Goal: Navigation & Orientation: Find specific page/section

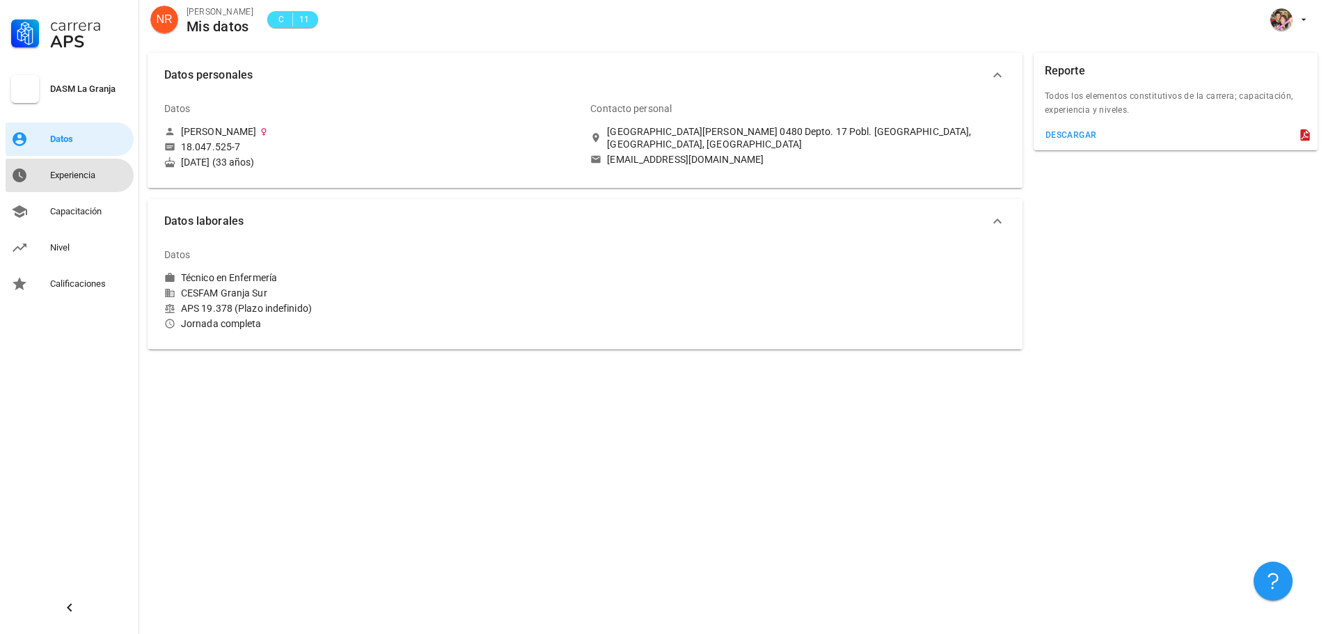
click at [74, 183] on div "Experiencia" at bounding box center [89, 175] width 78 height 22
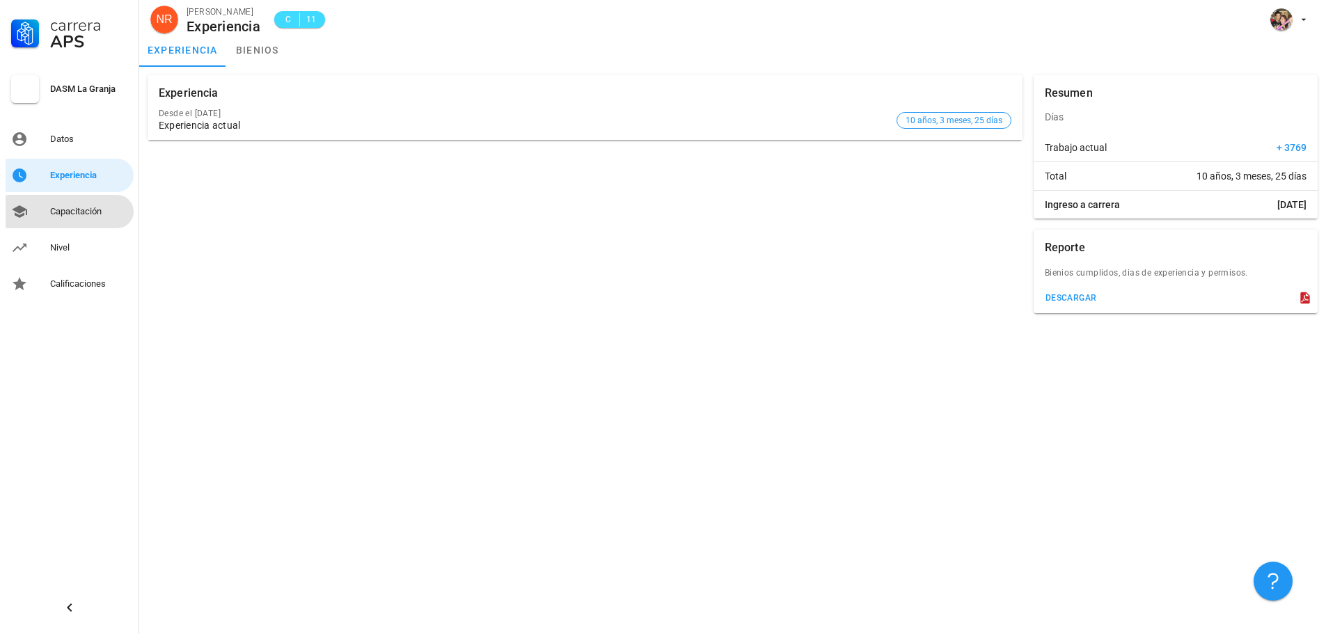
click at [87, 216] on div "Capacitación" at bounding box center [89, 211] width 78 height 11
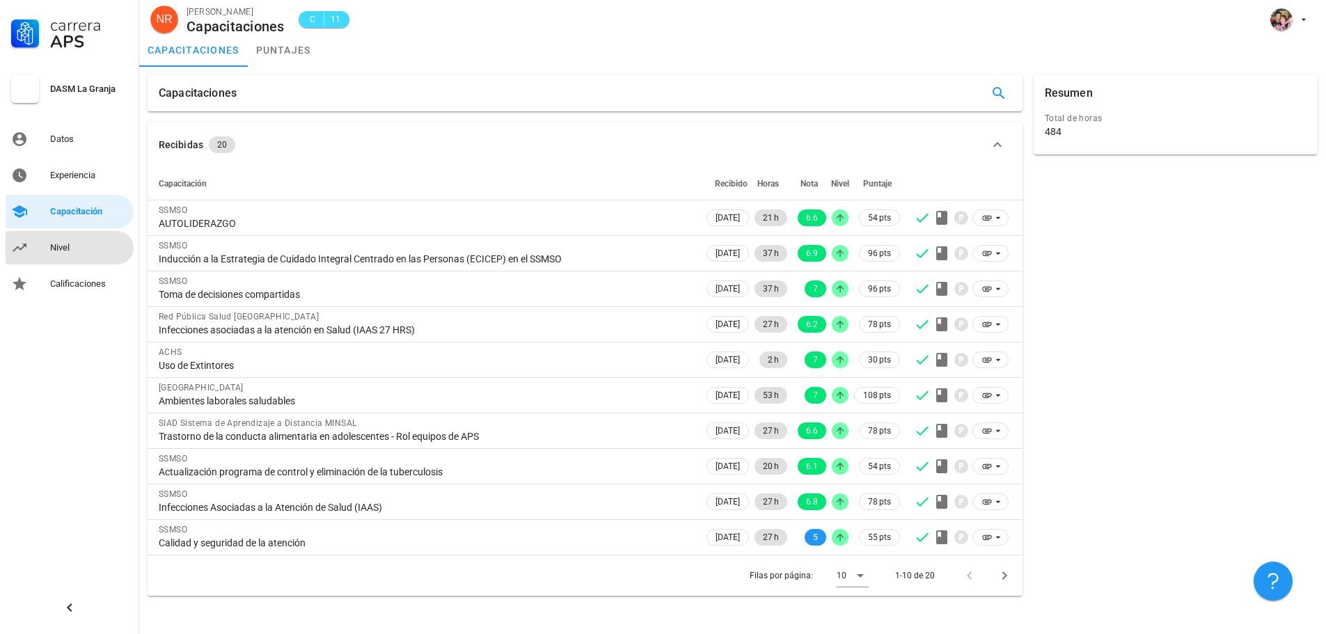
click at [93, 251] on div "Nivel" at bounding box center [89, 247] width 78 height 11
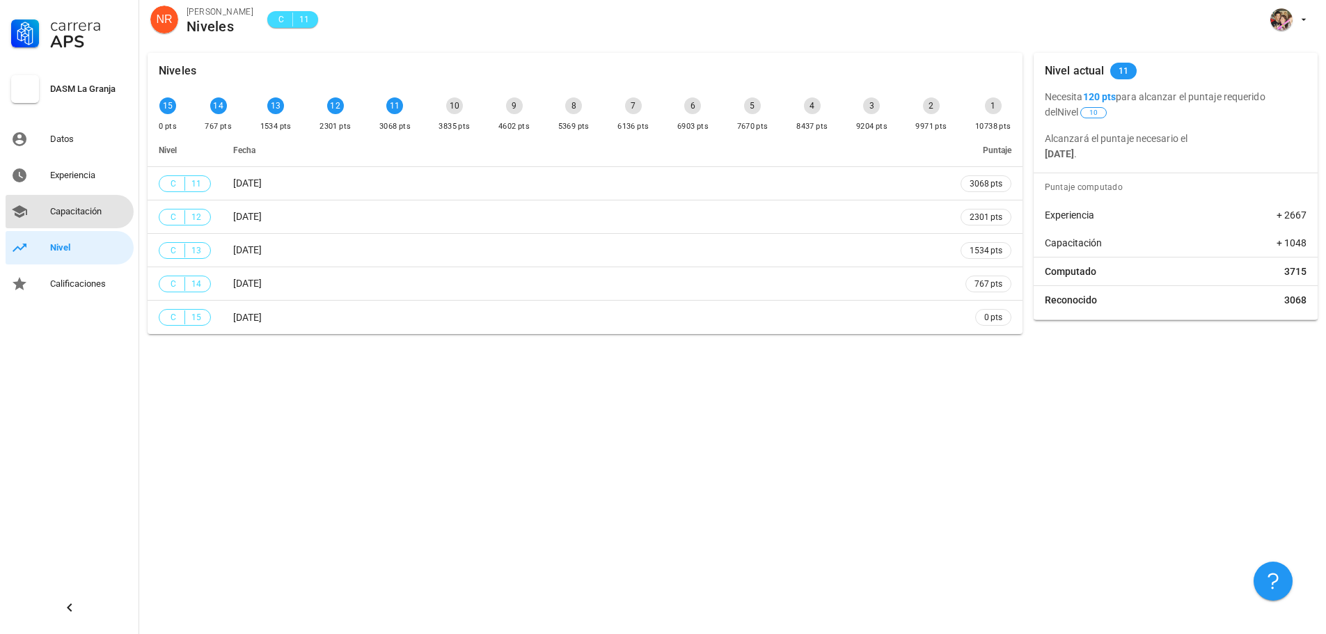
click at [83, 221] on div "Capacitación" at bounding box center [89, 211] width 78 height 22
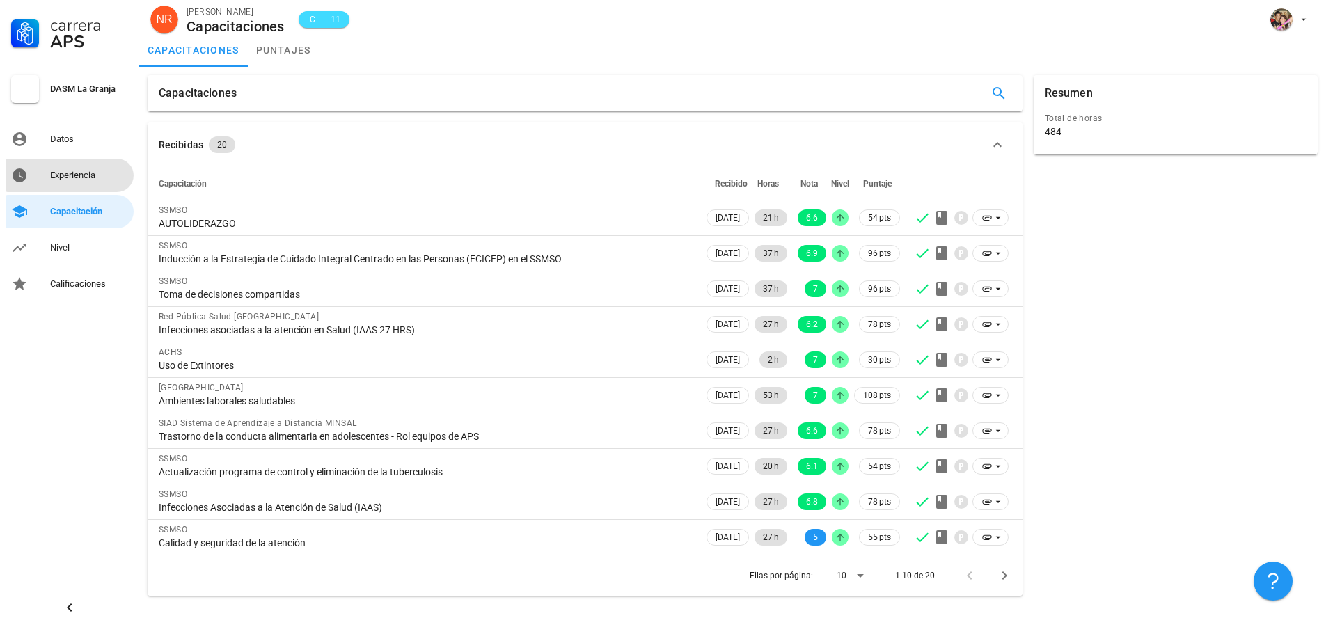
click at [76, 177] on div "Experiencia" at bounding box center [89, 175] width 78 height 11
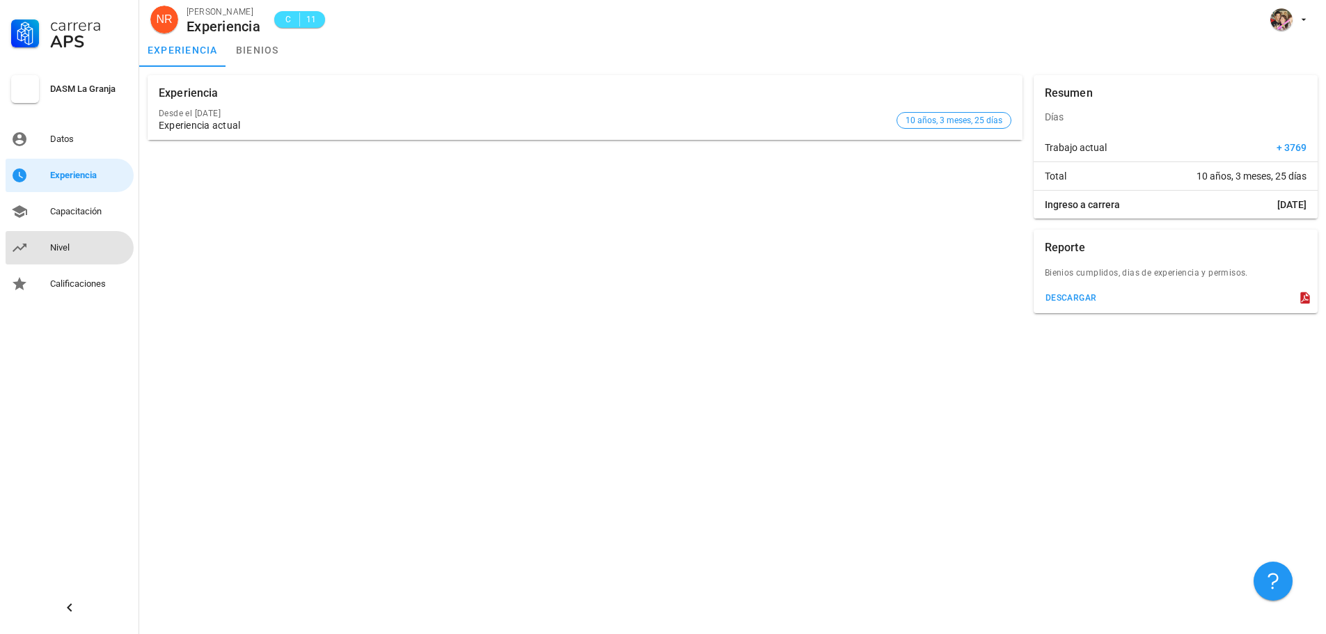
click at [79, 258] on div "Nivel" at bounding box center [89, 248] width 78 height 22
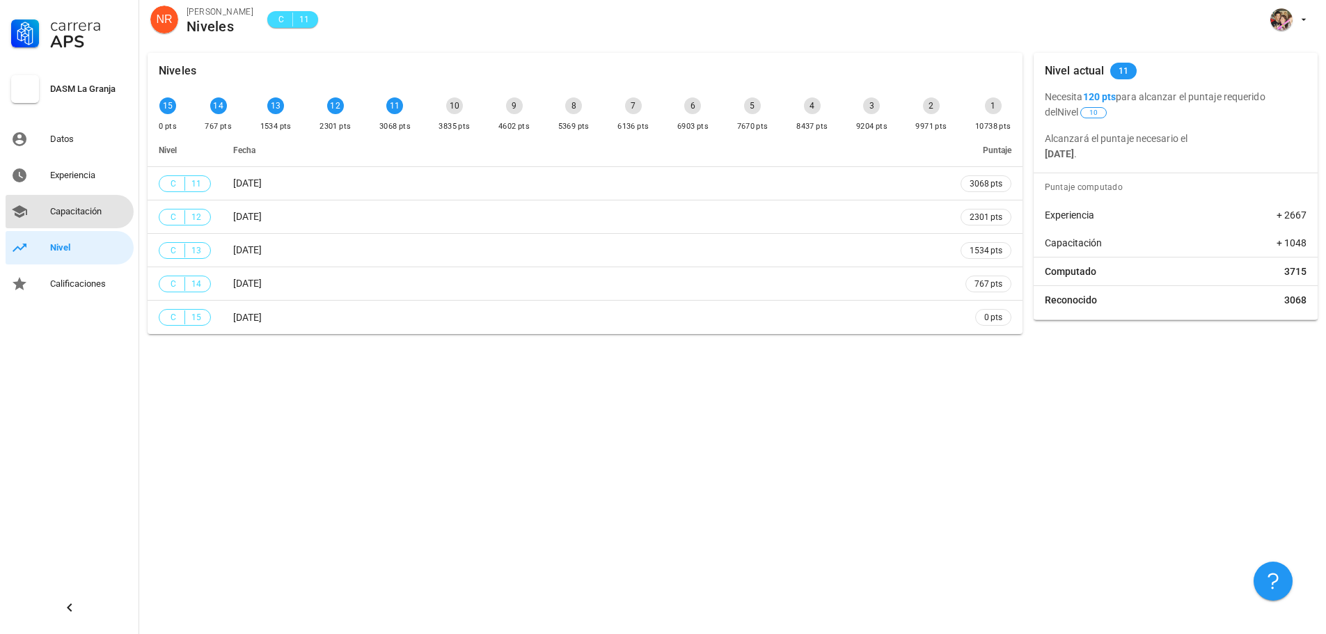
click at [90, 213] on div "Capacitación" at bounding box center [89, 211] width 78 height 11
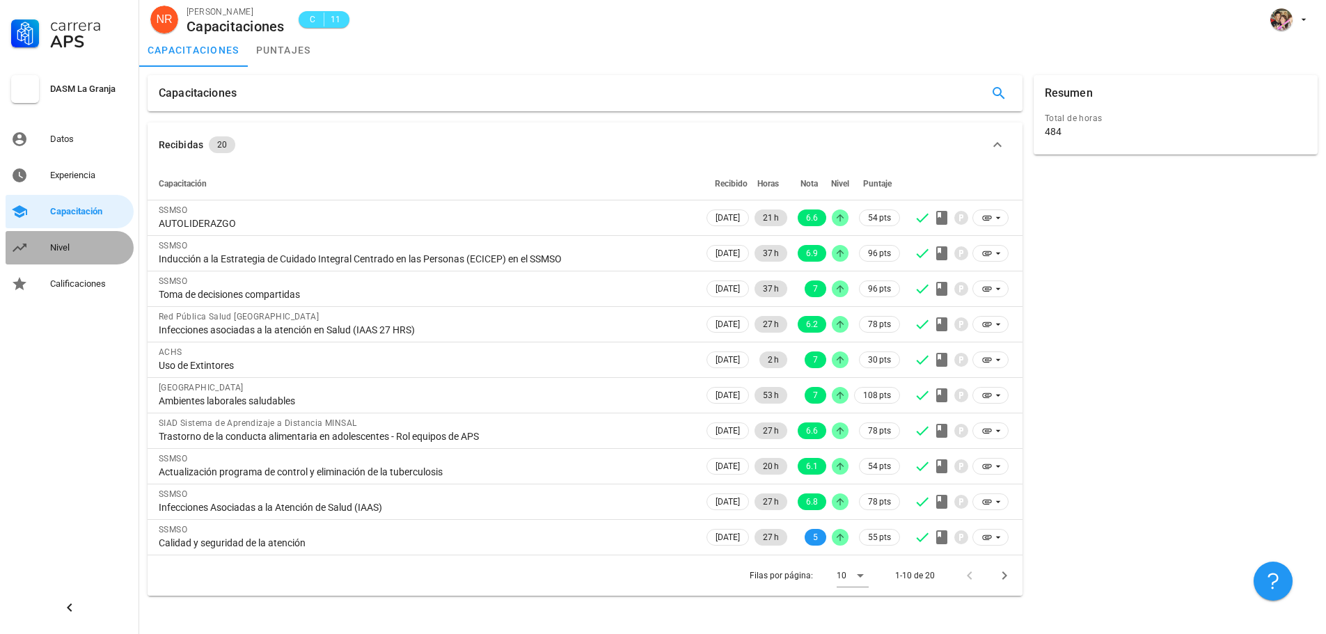
click at [50, 253] on div "Nivel" at bounding box center [89, 247] width 78 height 11
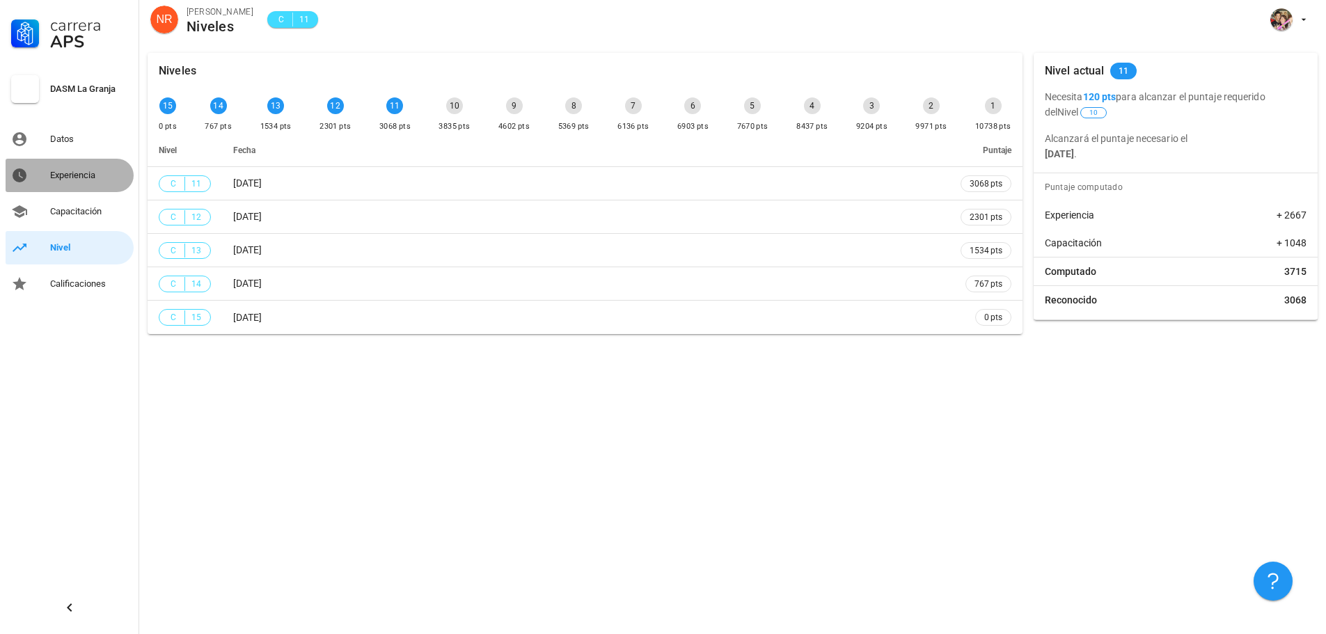
click at [85, 176] on div "Experiencia" at bounding box center [89, 175] width 78 height 11
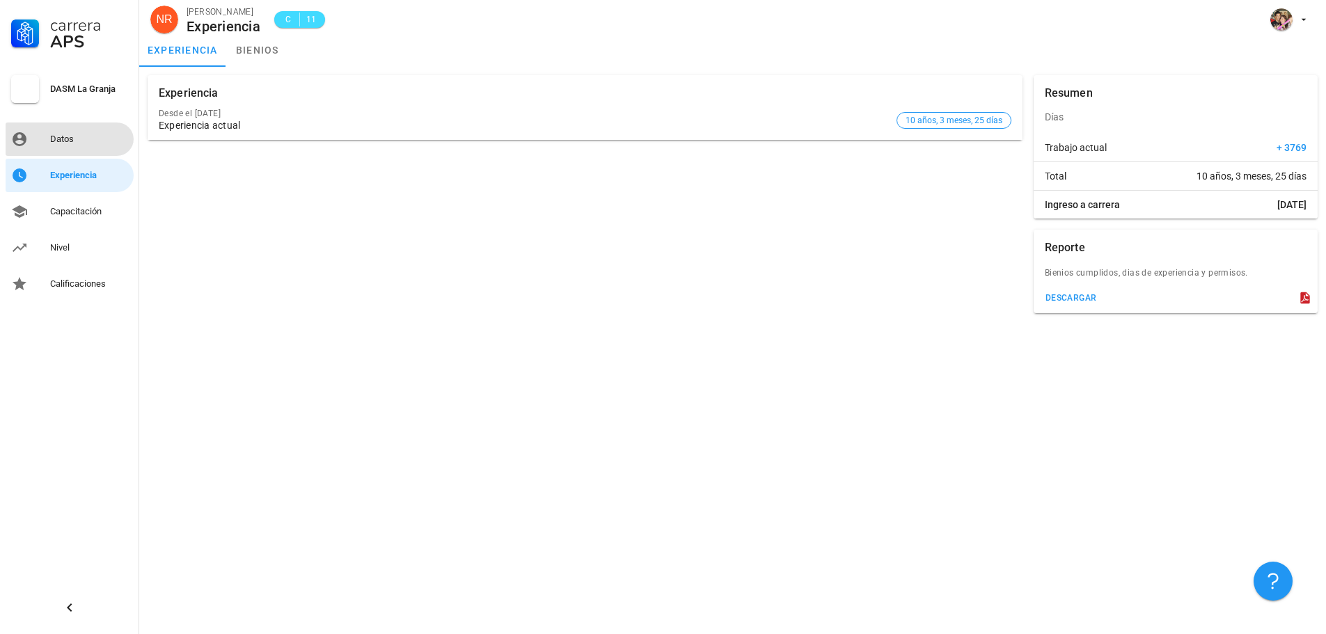
click at [68, 134] on div "Datos" at bounding box center [89, 139] width 78 height 11
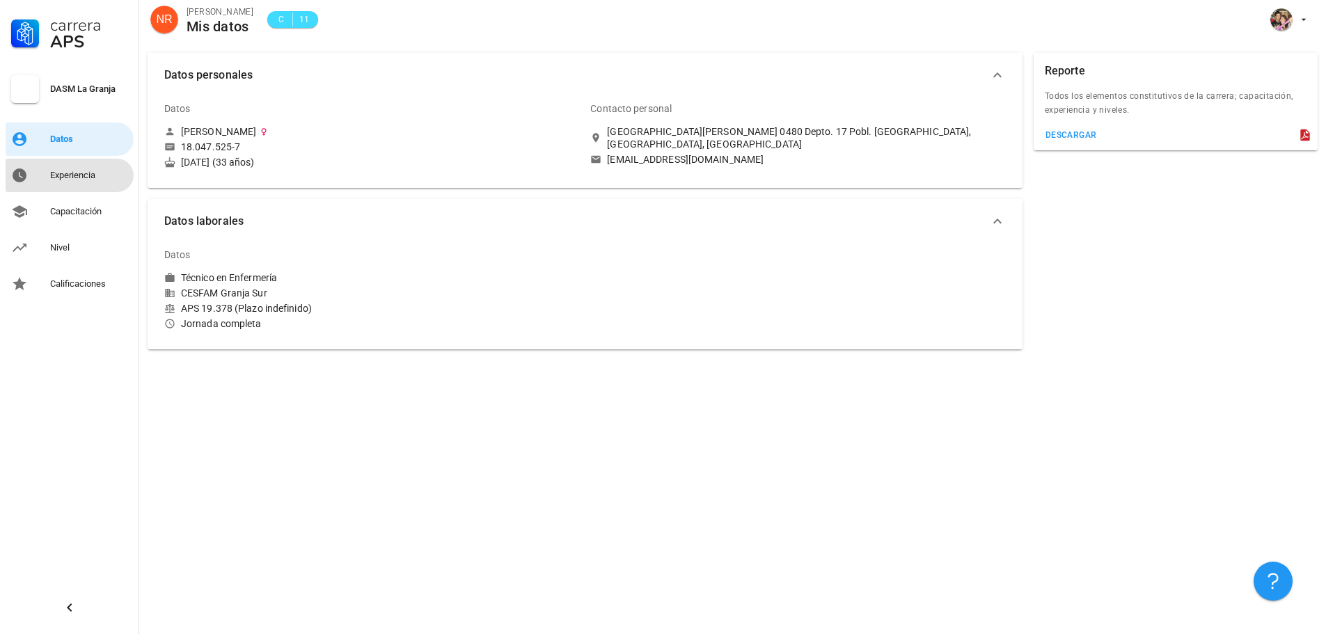
click at [79, 182] on div "Experiencia" at bounding box center [89, 175] width 78 height 22
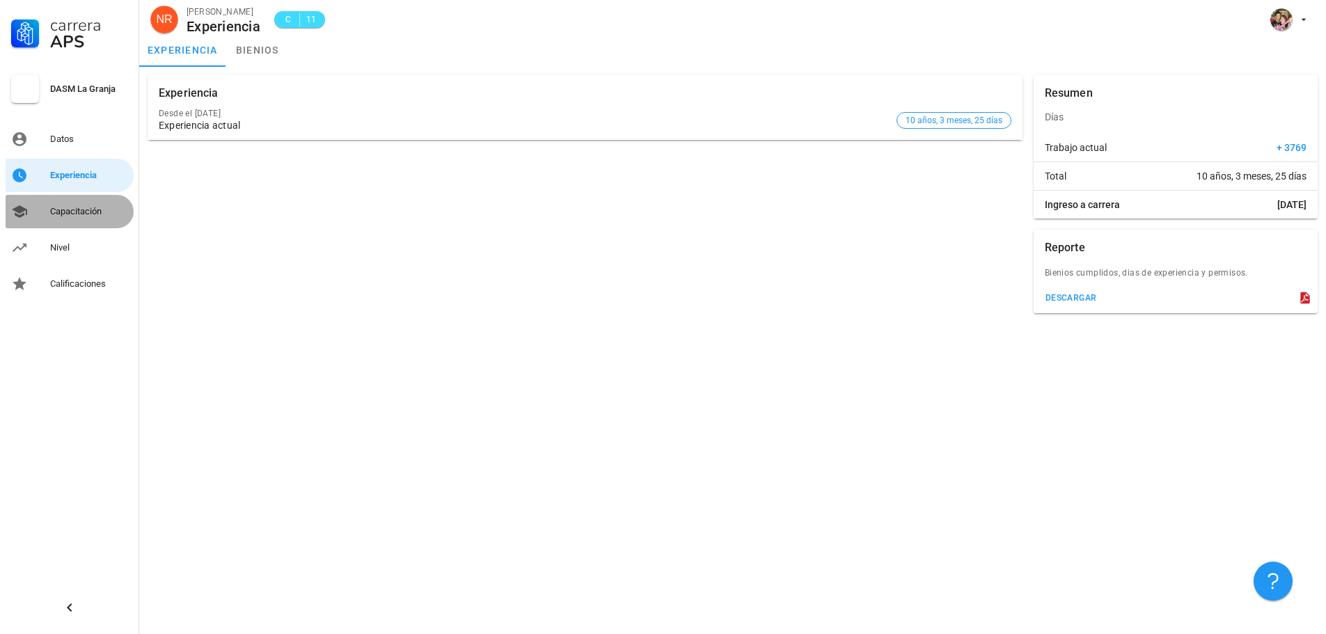
click at [79, 216] on div "Capacitación" at bounding box center [89, 211] width 78 height 11
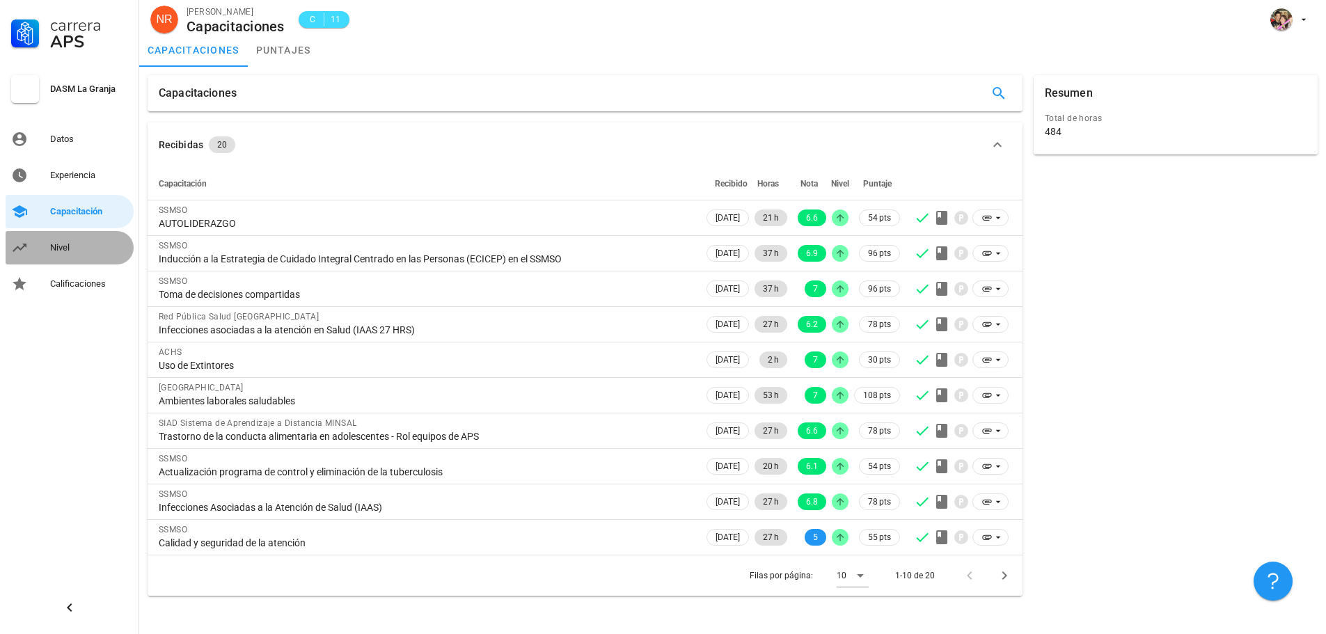
click at [75, 247] on div "Nivel" at bounding box center [89, 247] width 78 height 11
